Goal: Task Accomplishment & Management: Manage account settings

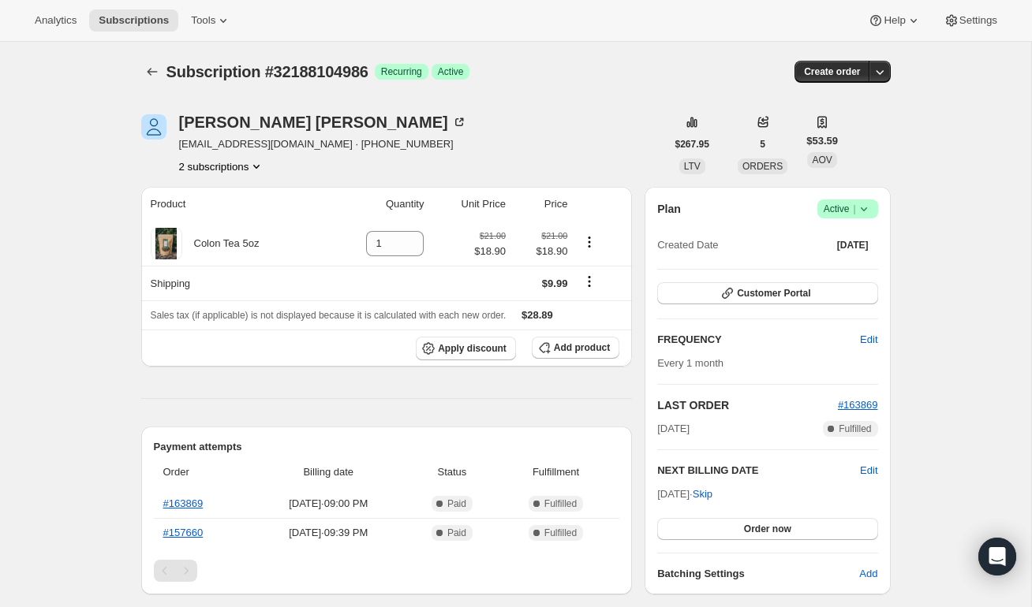
click at [248, 161] on button "2 subscriptions" at bounding box center [222, 167] width 86 height 16
click at [251, 196] on span "31462326554" at bounding box center [220, 197] width 110 height 16
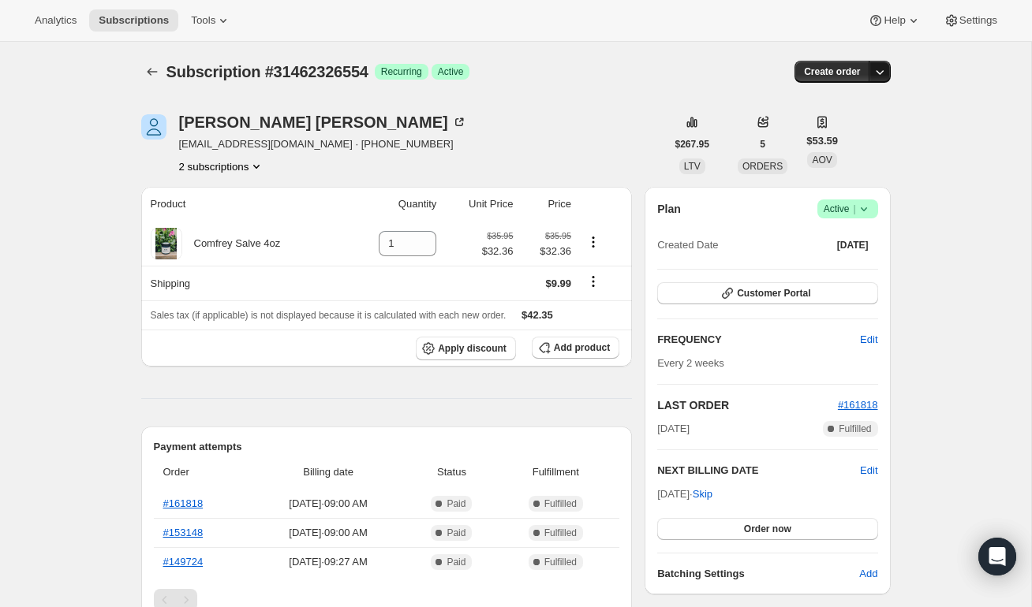
click at [883, 72] on icon "button" at bounding box center [880, 72] width 16 height 16
click at [595, 283] on icon "Shipping actions" at bounding box center [593, 282] width 2 height 2
click at [596, 311] on span "Edit shipping rate" at bounding box center [591, 313] width 79 height 12
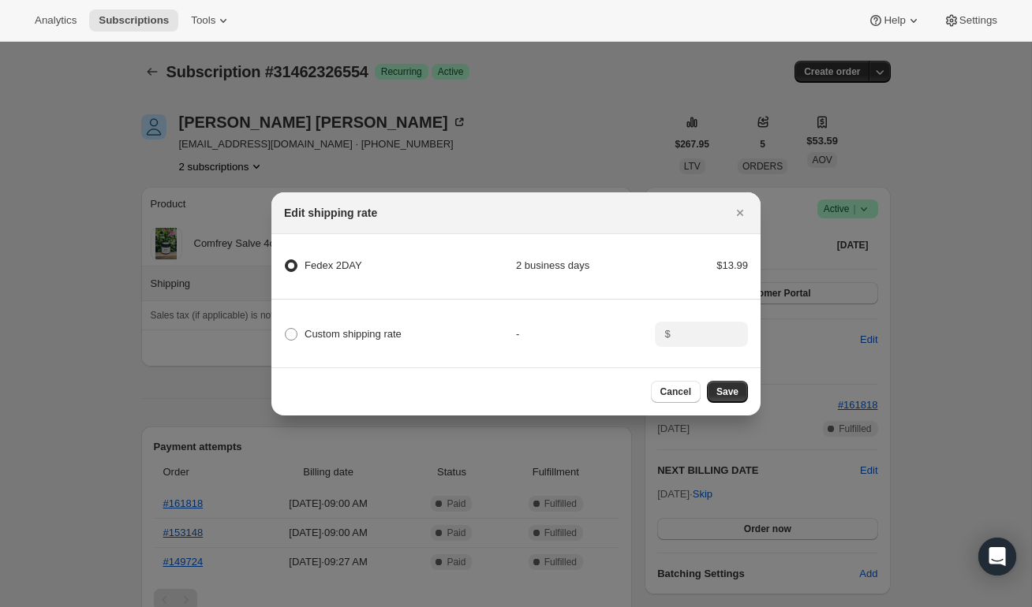
click at [494, 324] on div "Custom shipping rate" at bounding box center [400, 334] width 232 height 22
click at [502, 330] on div "Custom shipping rate" at bounding box center [400, 334] width 232 height 22
click at [349, 327] on span "Custom shipping rate" at bounding box center [352, 335] width 97 height 16
click at [286, 328] on input "Custom shipping rate" at bounding box center [285, 328] width 1 height 1
radio input "true"
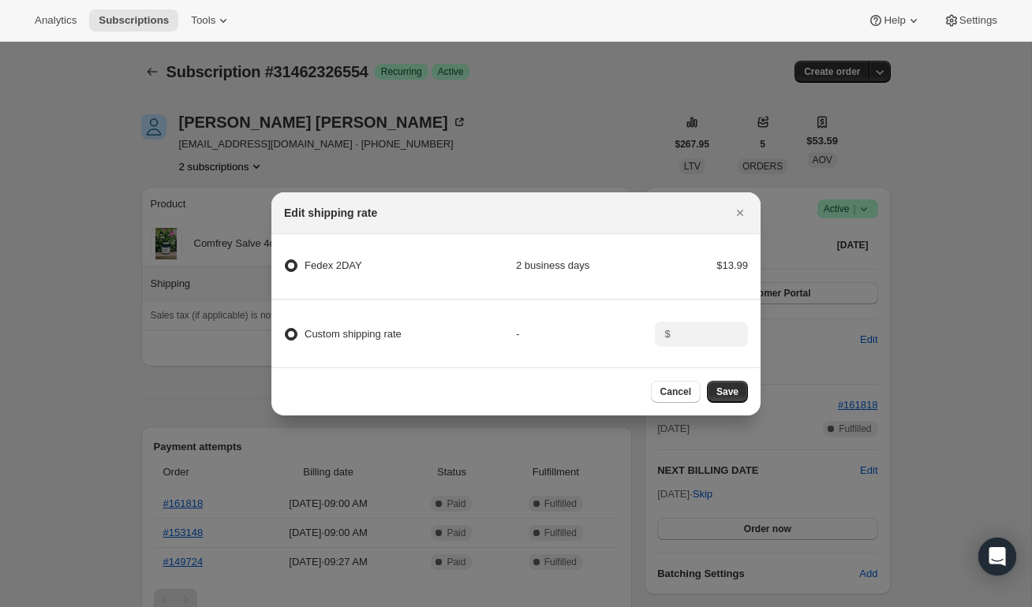
radio 2DAY "false"
click at [715, 336] on input ":rde:" at bounding box center [699, 334] width 49 height 25
click at [741, 331] on icon ":rde:" at bounding box center [736, 339] width 16 height 16
type input "0.00"
click at [720, 391] on span "Save" at bounding box center [727, 392] width 22 height 13
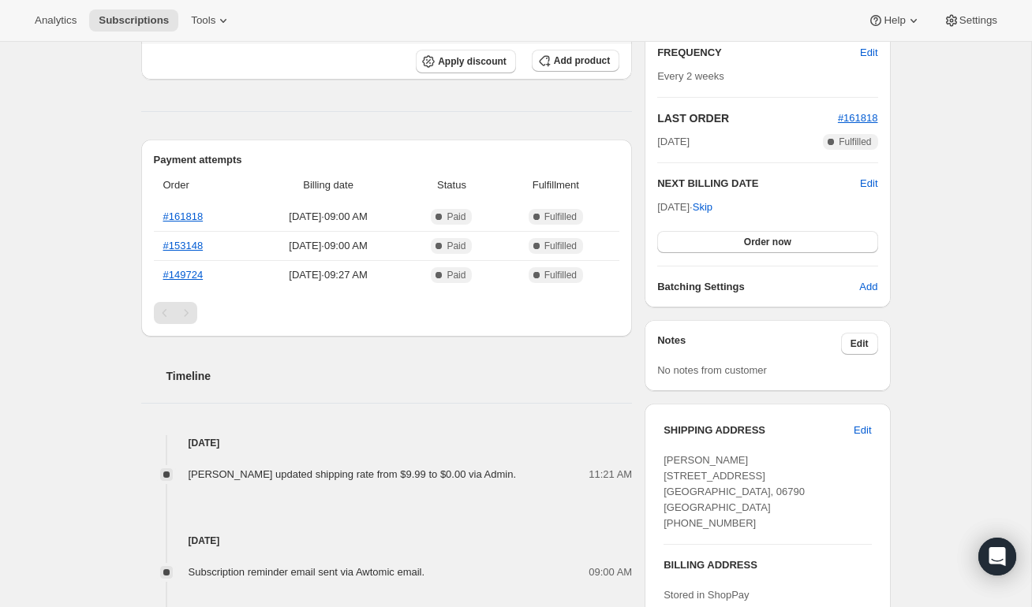
scroll to position [362, 0]
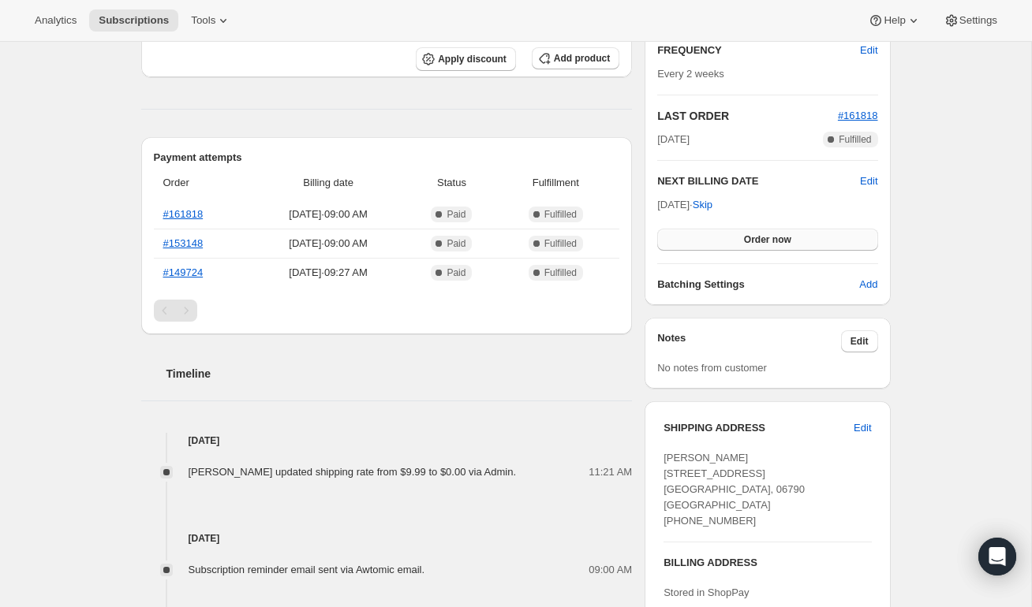
click at [707, 235] on button "Order now" at bounding box center [767, 240] width 220 height 22
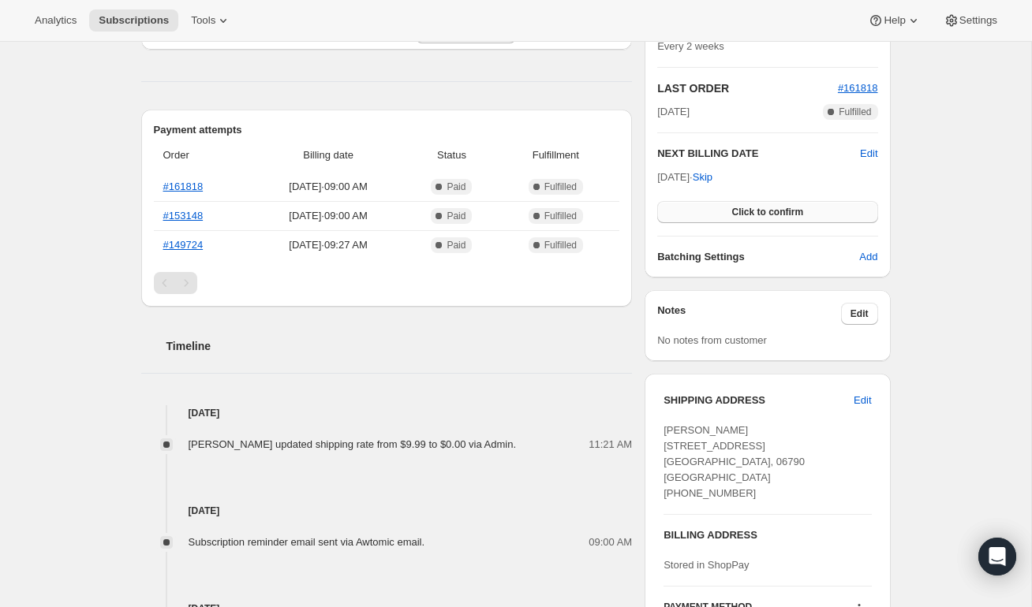
scroll to position [397, 0]
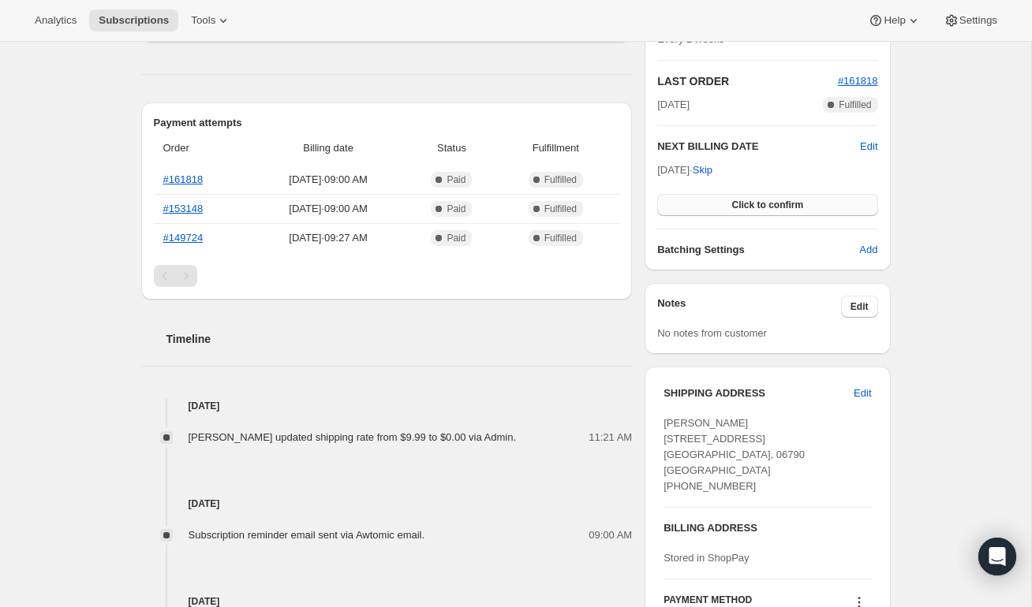
click at [707, 207] on button "Click to confirm" at bounding box center [767, 205] width 220 height 22
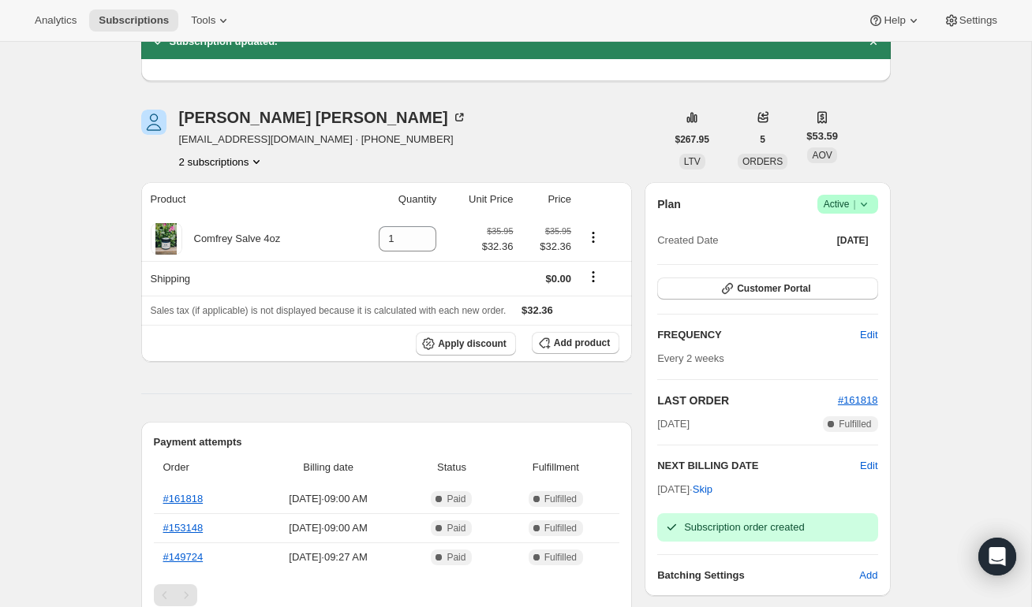
scroll to position [0, 0]
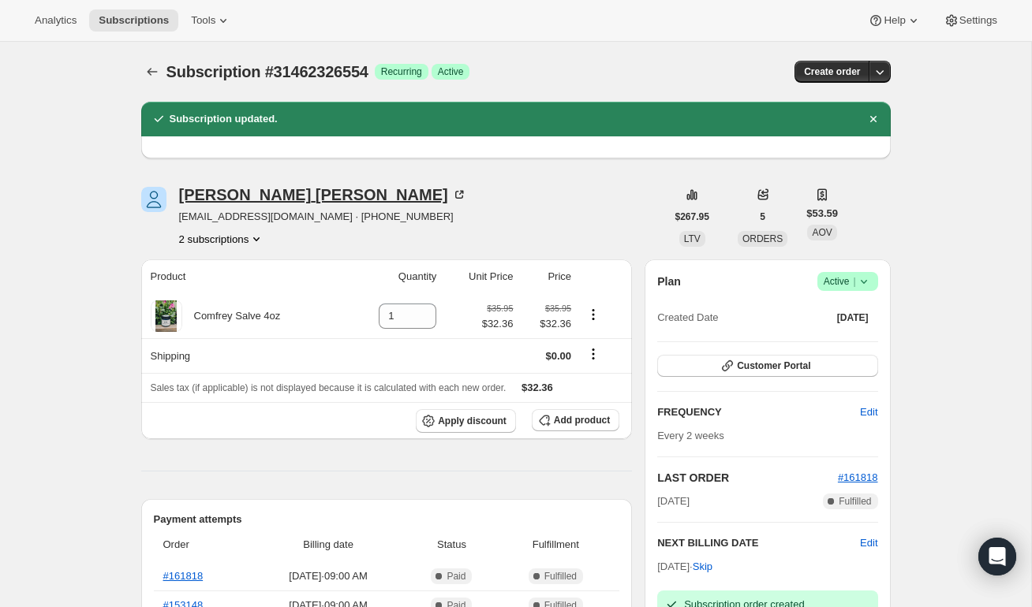
click at [215, 200] on div "[PERSON_NAME]" at bounding box center [323, 195] width 288 height 16
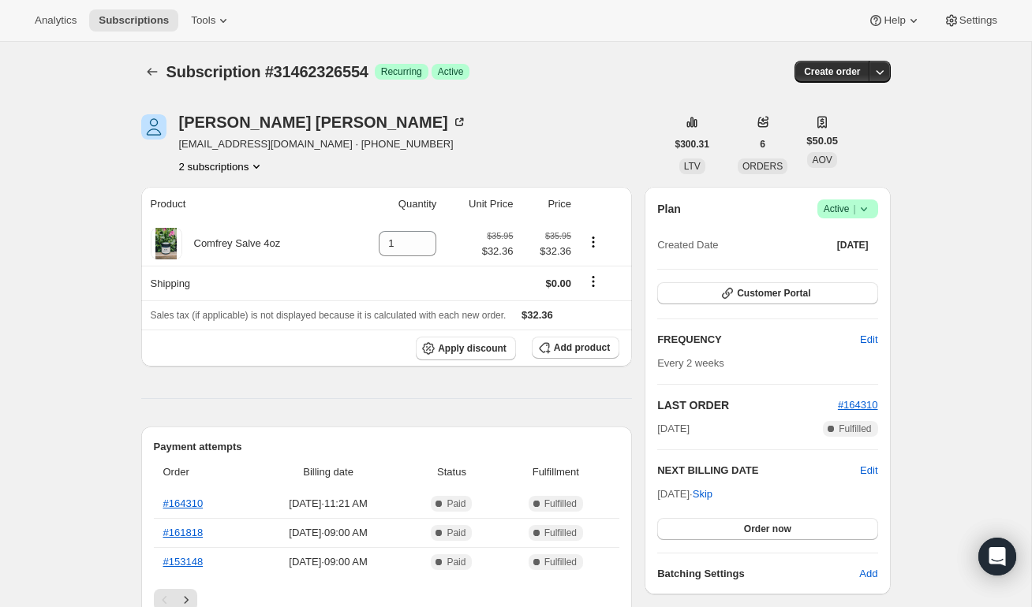
click at [834, 205] on span "Active |" at bounding box center [847, 209] width 48 height 16
click at [826, 269] on span "Cancel subscription" at bounding box center [842, 267] width 89 height 12
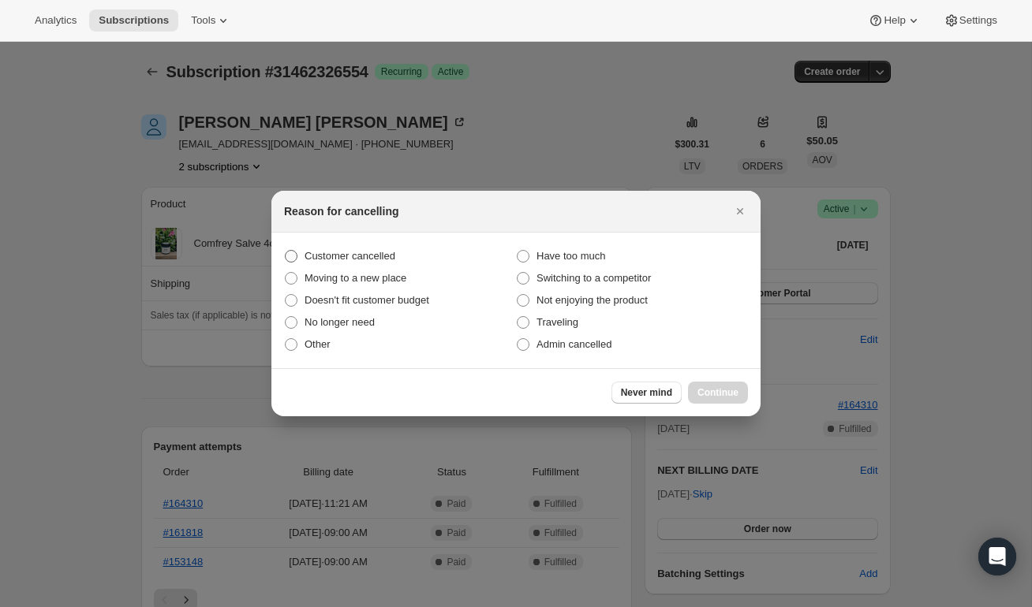
click at [409, 259] on label "Customer cancelled" at bounding box center [400, 256] width 232 height 22
click at [286, 251] on input "Customer cancelled" at bounding box center [285, 250] width 1 height 1
radio input "true"
click at [409, 259] on label "Customer cancelled" at bounding box center [400, 256] width 232 height 22
click at [286, 251] on input "Customer cancelled" at bounding box center [285, 250] width 1 height 1
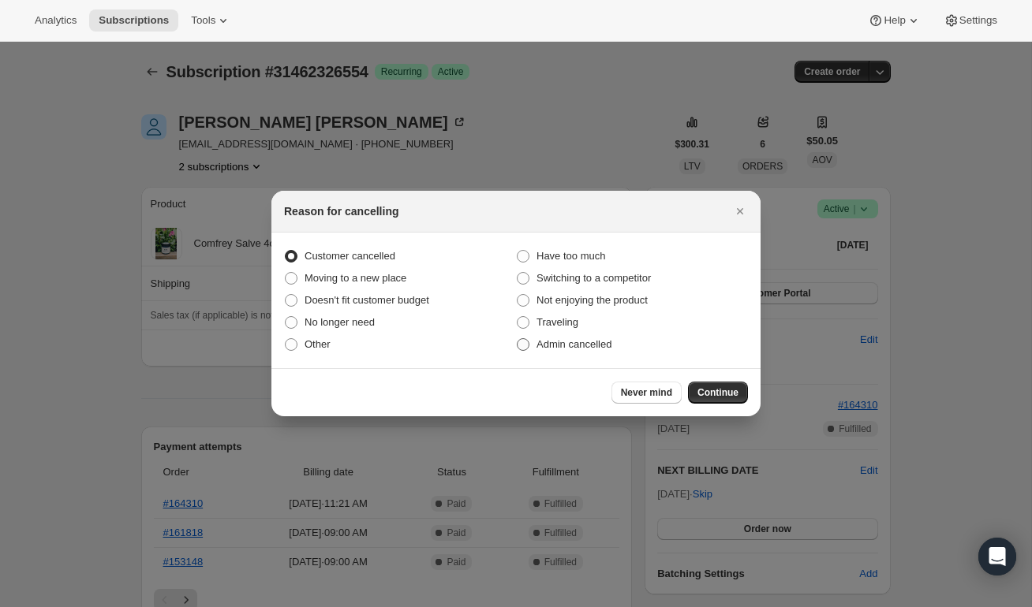
click at [545, 351] on span "Admin cancelled" at bounding box center [573, 345] width 75 height 16
click at [517, 339] on input "Admin cancelled" at bounding box center [517, 338] width 1 height 1
radio input "true"
radio input "false"
click at [726, 399] on button "Continue" at bounding box center [718, 393] width 60 height 22
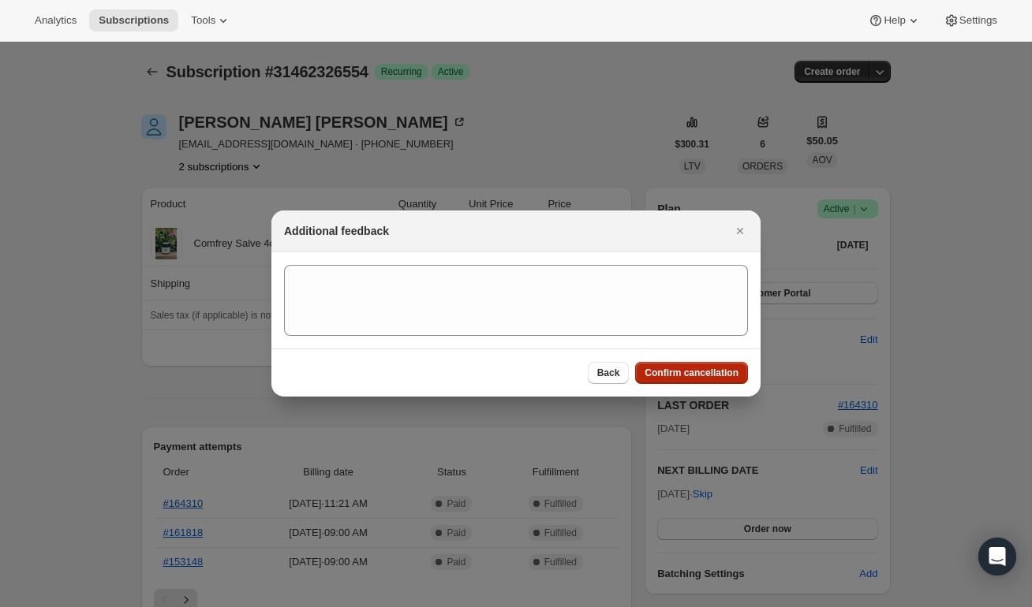
click at [717, 377] on span "Confirm cancellation" at bounding box center [691, 373] width 94 height 13
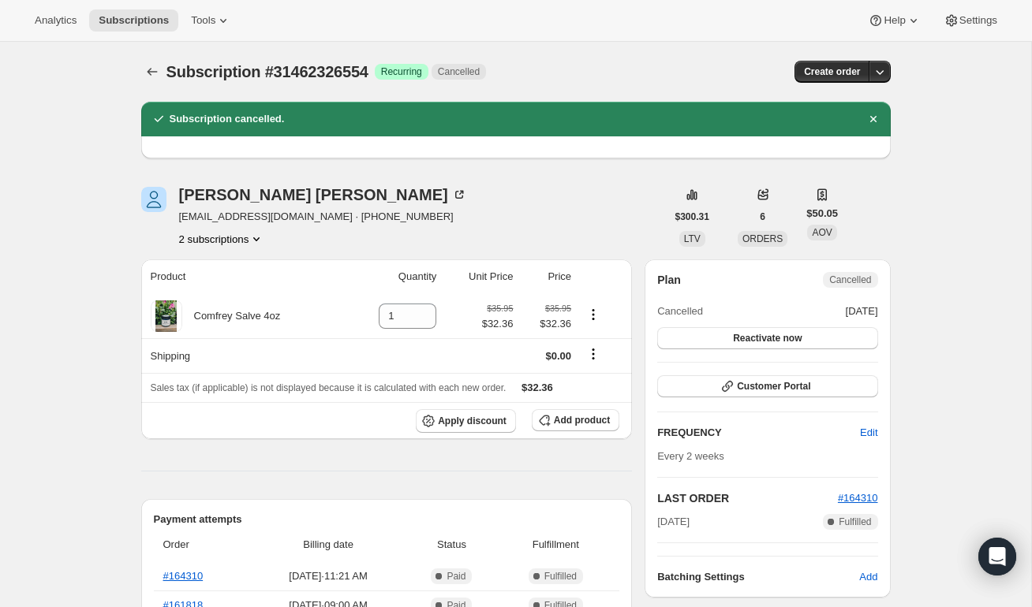
click at [213, 241] on button "2 subscriptions" at bounding box center [222, 239] width 86 height 16
click at [215, 298] on span "32188104986" at bounding box center [196, 295] width 63 height 12
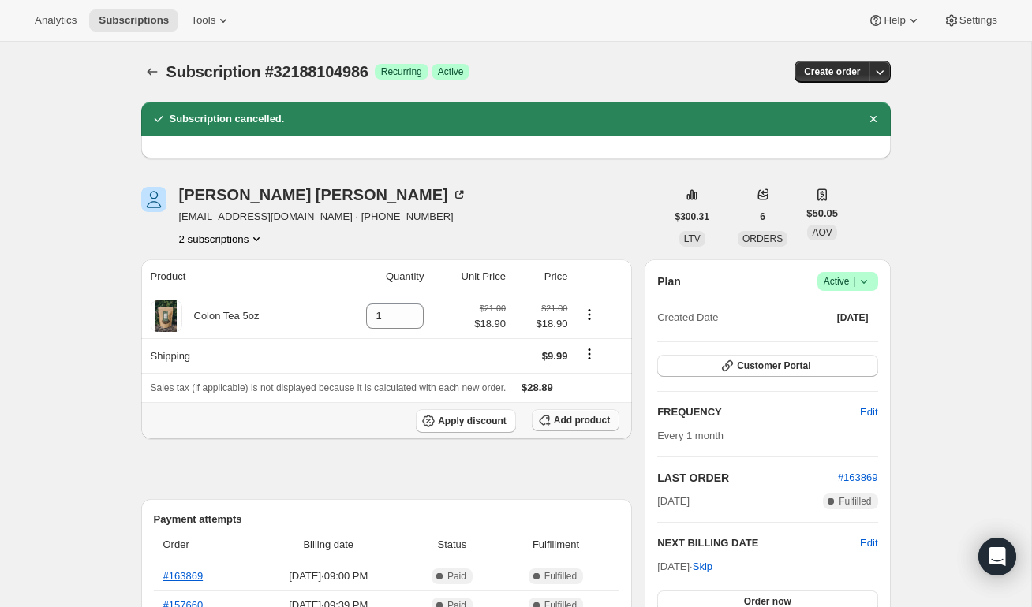
click at [567, 420] on span "Add product" at bounding box center [582, 420] width 56 height 13
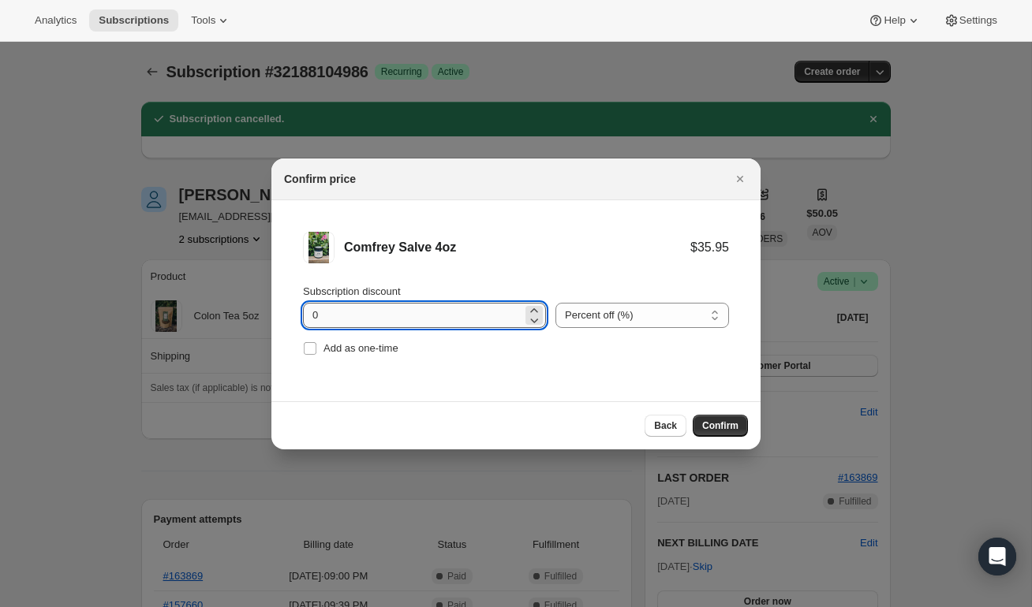
click at [415, 312] on input "0" at bounding box center [412, 315] width 219 height 25
type input "10"
click at [613, 312] on select "Percent off (%) Amount off ($)" at bounding box center [642, 315] width 174 height 25
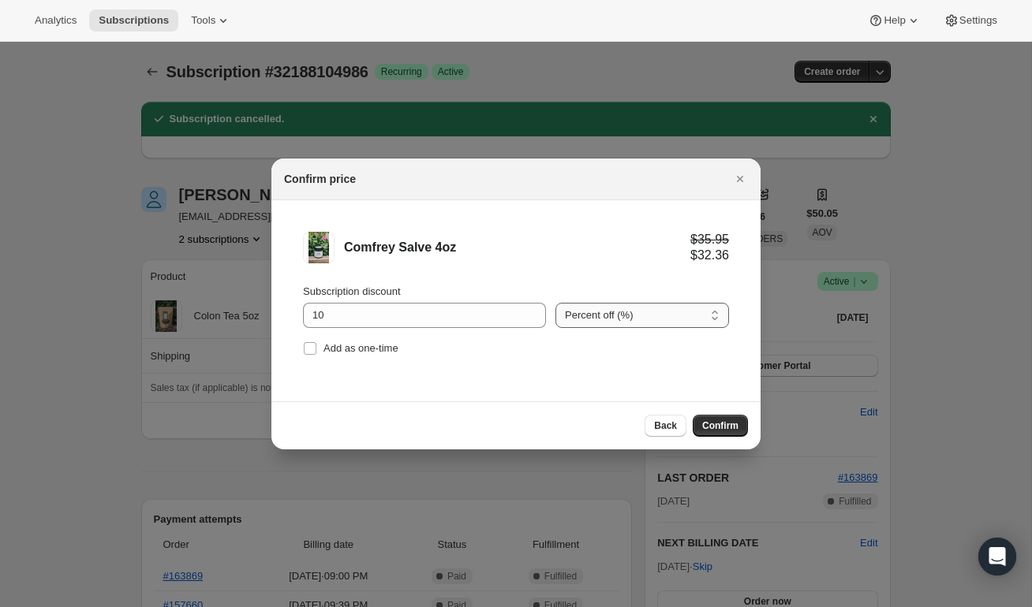
click at [555, 303] on select "Percent off (%) Amount off ($)" at bounding box center [642, 315] width 174 height 25
click at [610, 262] on div "Comfrey Salve 4oz $35.95 $32.36" at bounding box center [516, 248] width 426 height 32
click at [732, 428] on span "Confirm" at bounding box center [720, 426] width 36 height 13
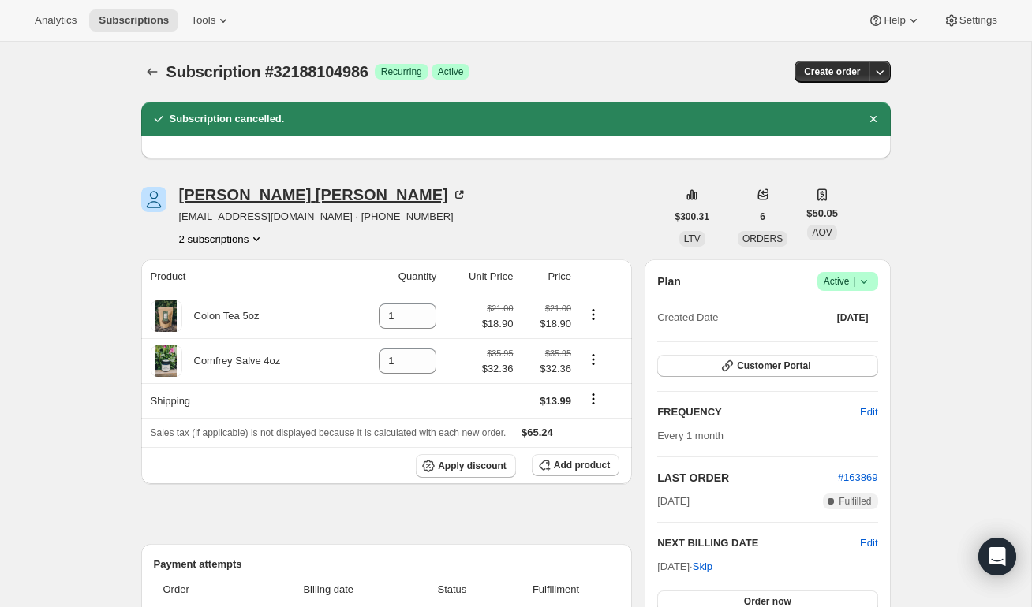
click at [261, 196] on div "[PERSON_NAME]" at bounding box center [323, 195] width 288 height 16
drag, startPoint x: 314, startPoint y: 192, endPoint x: 211, endPoint y: 191, distance: 103.3
click at [211, 191] on div "[PERSON_NAME]" at bounding box center [323, 195] width 288 height 16
drag, startPoint x: 309, startPoint y: 218, endPoint x: 182, endPoint y: 215, distance: 127.0
click at [182, 215] on span "[EMAIL_ADDRESS][DOMAIN_NAME] · [PHONE_NUMBER]" at bounding box center [323, 217] width 288 height 16
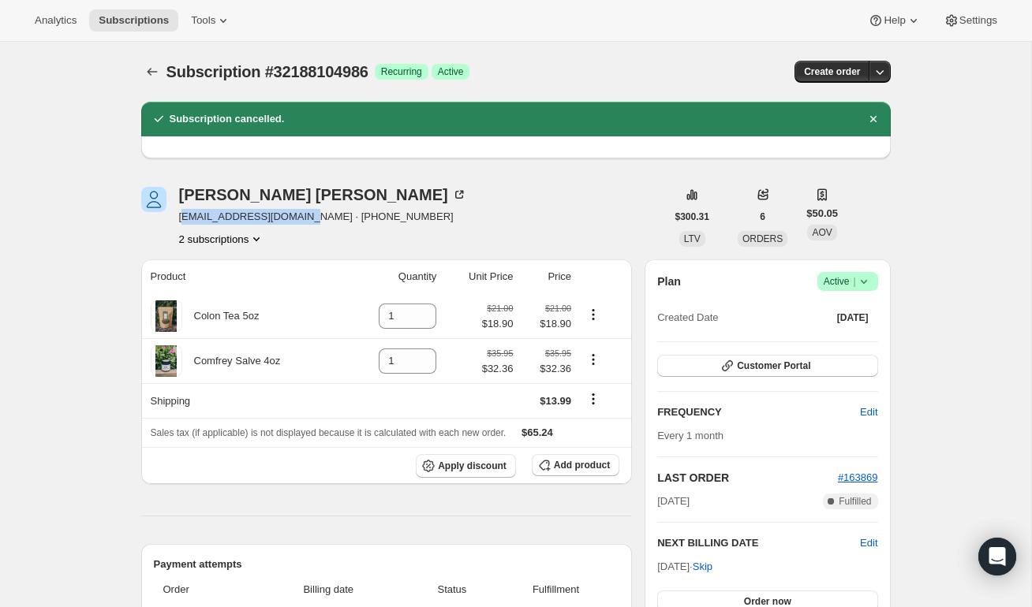
copy span "[EMAIL_ADDRESS][DOMAIN_NAME]"
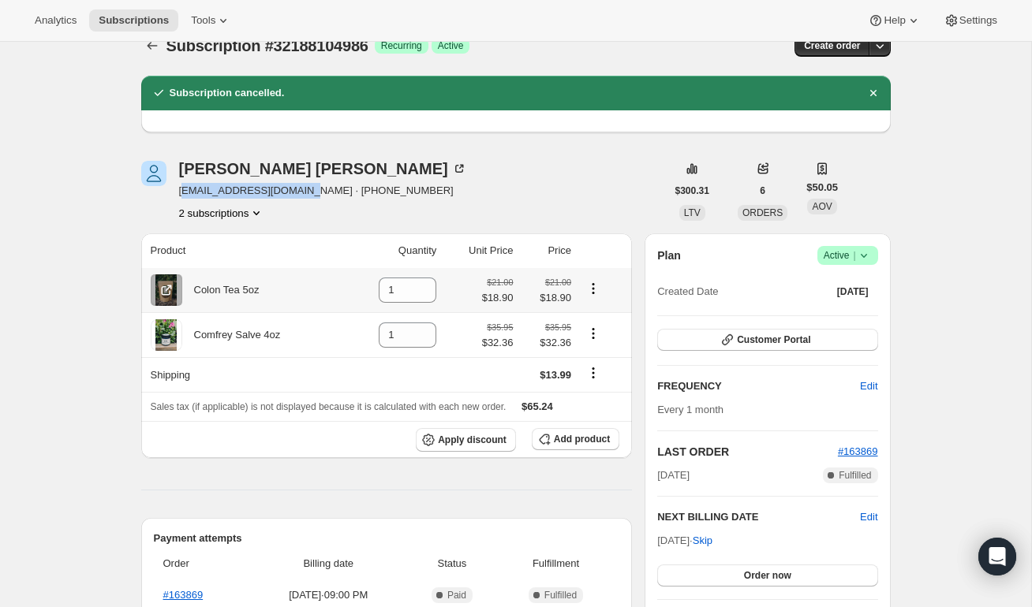
scroll to position [38, 0]
